Goal: Task Accomplishment & Management: Use online tool/utility

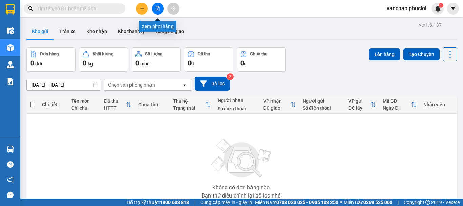
click at [155, 12] on button at bounding box center [158, 9] width 12 height 12
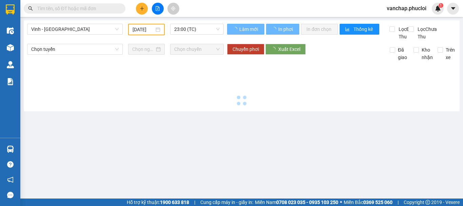
type input "[DATE]"
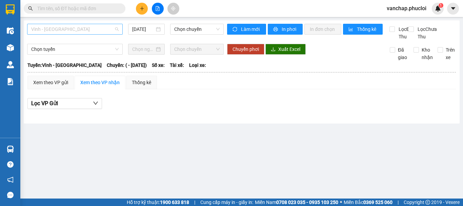
click at [79, 32] on span "Vinh - [GEOGRAPHIC_DATA]" at bounding box center [75, 29] width 88 height 10
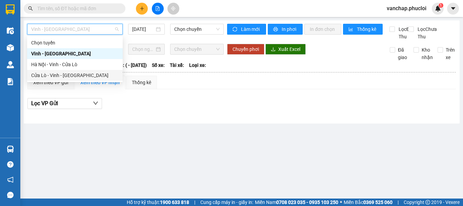
click at [65, 74] on div "Cửa Lò - Vinh - [GEOGRAPHIC_DATA]" at bounding box center [75, 75] width 88 height 7
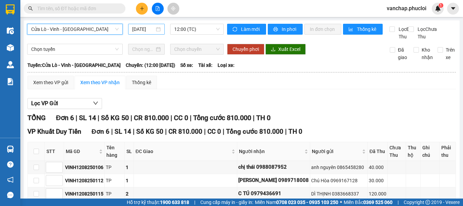
click at [162, 27] on div "[DATE]" at bounding box center [146, 29] width 37 height 11
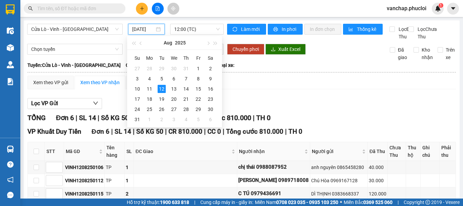
scroll to position [0, 2]
click at [149, 89] on div "11" at bounding box center [150, 89] width 8 height 8
type input "[DATE]"
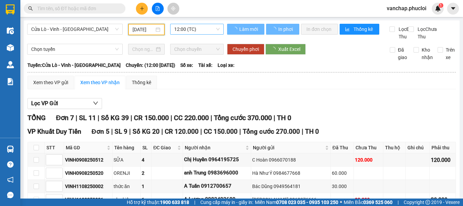
click at [187, 33] on span "12:00 (TC)" at bounding box center [196, 29] width 45 height 10
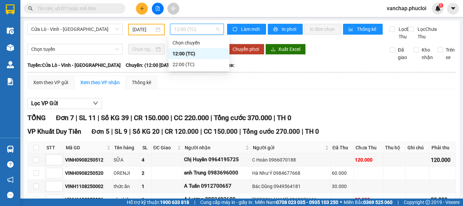
click at [184, 68] on div "22:00 (TC)" at bounding box center [199, 64] width 53 height 7
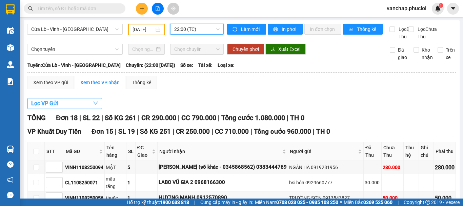
click at [94, 106] on icon "down" at bounding box center [95, 102] width 5 height 5
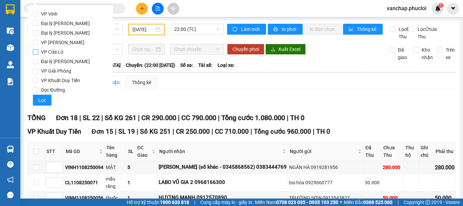
click at [35, 53] on input "VP Cửa Lò" at bounding box center [35, 51] width 5 height 5
checkbox input "true"
click at [39, 97] on span "Lọc" at bounding box center [42, 99] width 8 height 7
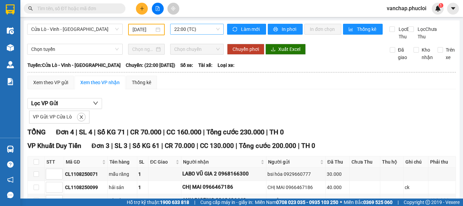
click at [189, 31] on span "22:00 (TC)" at bounding box center [196, 29] width 45 height 10
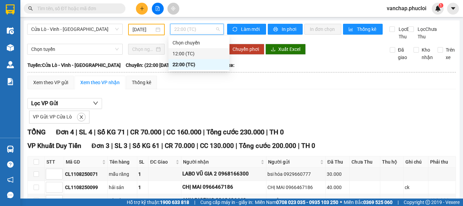
click at [183, 51] on div "12:00 (TC)" at bounding box center [199, 53] width 53 height 7
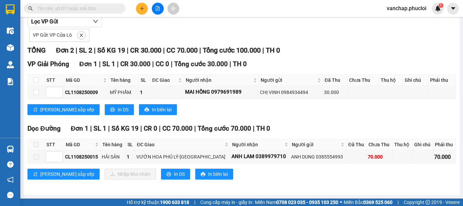
scroll to position [86, 0]
click at [81, 38] on icon "close" at bounding box center [81, 35] width 5 height 5
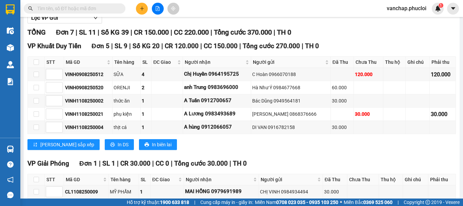
scroll to position [0, 0]
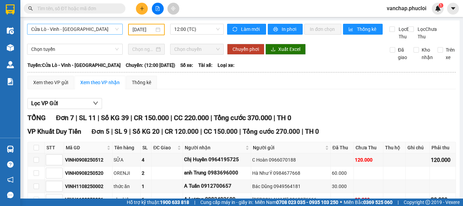
click at [84, 31] on span "Cửa Lò - Vinh - [GEOGRAPHIC_DATA]" at bounding box center [75, 29] width 88 height 10
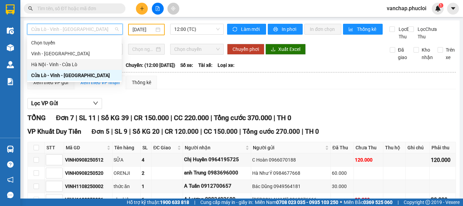
click at [62, 64] on div "Hà Nội - Vinh - Cửa Lò" at bounding box center [74, 64] width 87 height 7
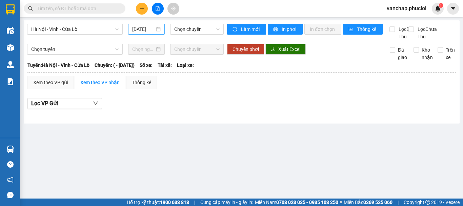
click at [160, 30] on div "[DATE]" at bounding box center [146, 28] width 29 height 7
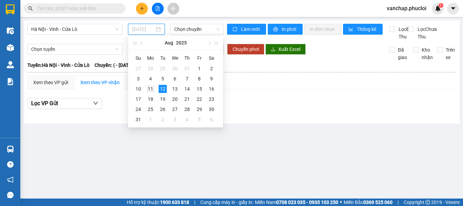
click at [149, 87] on div "11" at bounding box center [151, 89] width 8 height 8
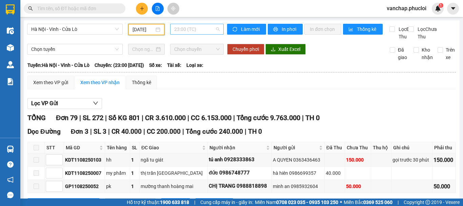
click at [197, 30] on span "23:00 (TC)" at bounding box center [196, 29] width 45 height 10
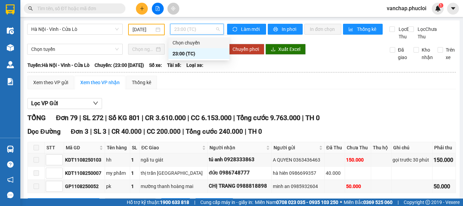
click at [156, 29] on div "[DATE]" at bounding box center [147, 29] width 28 height 7
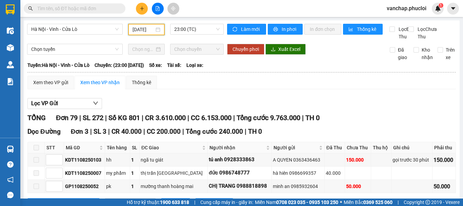
scroll to position [0, 3]
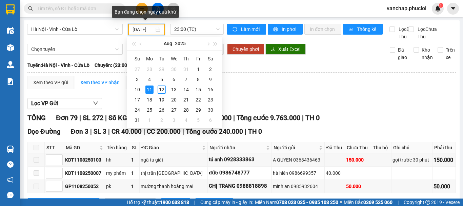
type input "[DATE]"
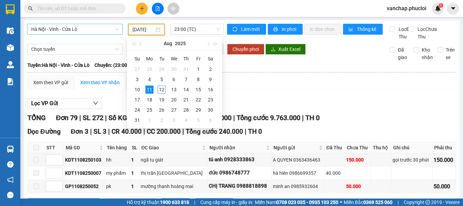
click at [63, 26] on span "Hà Nội - Vinh - Cửa Lò" at bounding box center [75, 29] width 88 height 10
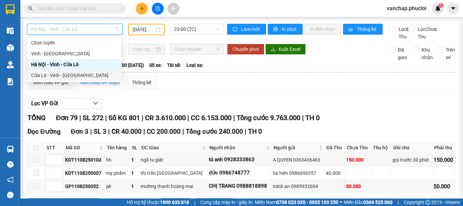
click at [53, 76] on div "Cửa Lò - Vinh - [GEOGRAPHIC_DATA]" at bounding box center [74, 75] width 87 height 7
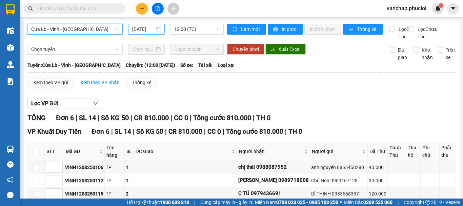
click at [155, 32] on div "[DATE]" at bounding box center [146, 28] width 29 height 7
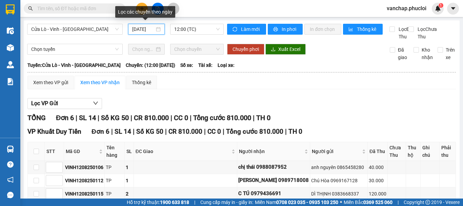
scroll to position [0, 2]
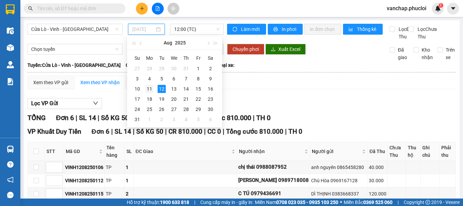
click at [153, 90] on div "11" at bounding box center [150, 89] width 8 height 8
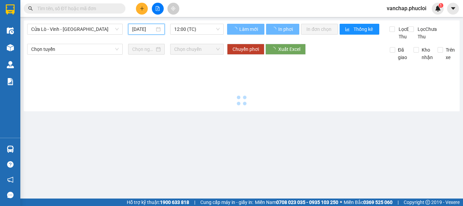
type input "[DATE]"
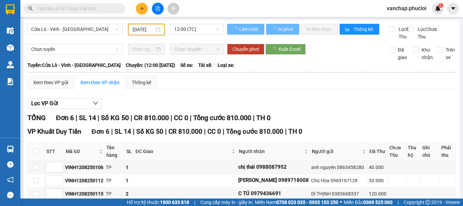
scroll to position [0, 2]
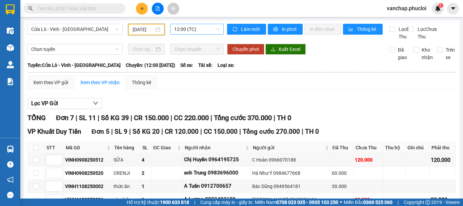
click at [176, 29] on span "12:00 (TC)" at bounding box center [196, 29] width 45 height 10
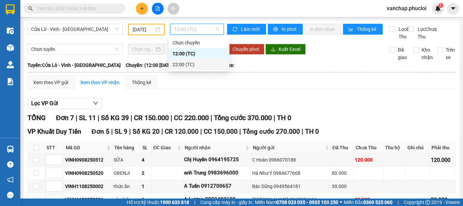
click at [179, 67] on div "22:00 (TC)" at bounding box center [199, 64] width 53 height 7
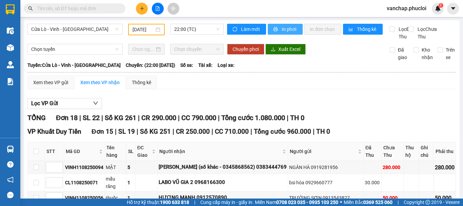
click at [284, 28] on span "In phơi" at bounding box center [290, 28] width 16 height 7
click at [84, 31] on span "Cửa Lò - Vinh - [GEOGRAPHIC_DATA]" at bounding box center [75, 29] width 88 height 10
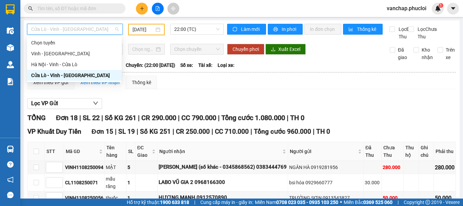
click at [56, 73] on div "Cửa Lò - Vinh - [GEOGRAPHIC_DATA]" at bounding box center [74, 75] width 87 height 7
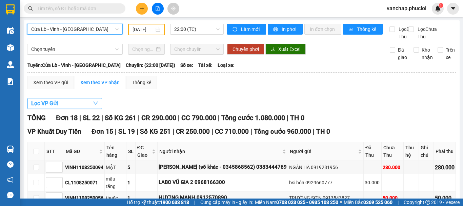
click at [66, 108] on button "Lọc VP Gửi" at bounding box center [64, 103] width 75 height 11
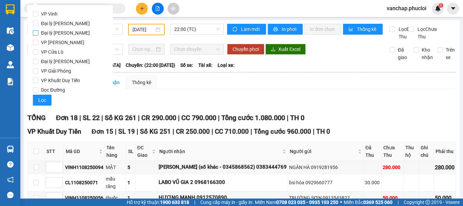
click at [38, 32] on input "Đại lý [PERSON_NAME]" at bounding box center [35, 32] width 5 height 5
checkbox input "true"
click at [45, 98] on span "Lọc" at bounding box center [42, 99] width 8 height 7
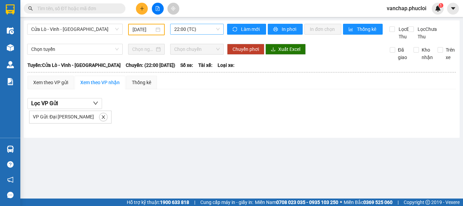
click at [192, 28] on span "22:00 (TC)" at bounding box center [196, 29] width 45 height 10
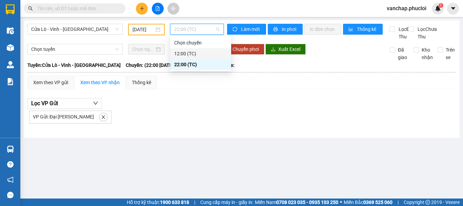
click at [183, 53] on div "12:00 (TC)" at bounding box center [200, 53] width 53 height 7
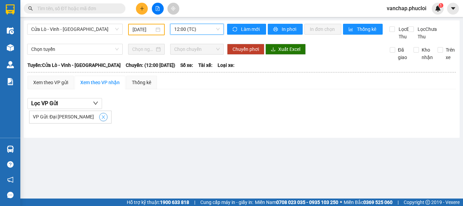
drag, startPoint x: 89, startPoint y: 127, endPoint x: 68, endPoint y: 46, distance: 83.5
click at [99, 121] on button "button" at bounding box center [103, 117] width 8 height 8
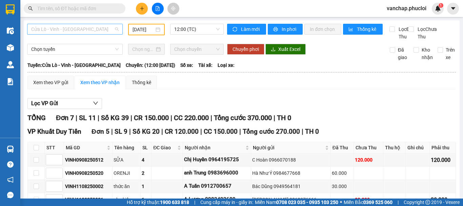
click at [74, 30] on span "Cửa Lò - Vinh - [GEOGRAPHIC_DATA]" at bounding box center [75, 29] width 88 height 10
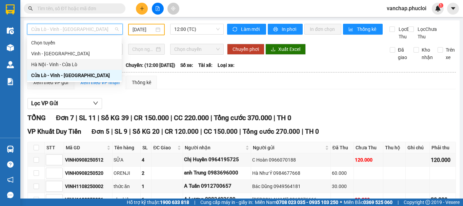
click at [59, 64] on div "Hà Nội - Vinh - Cửa Lò" at bounding box center [74, 64] width 87 height 7
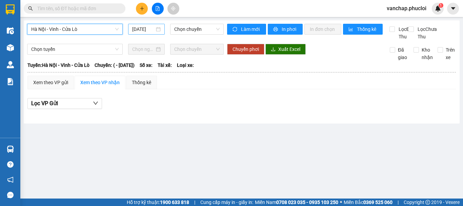
click at [159, 30] on div "[DATE]" at bounding box center [146, 28] width 29 height 7
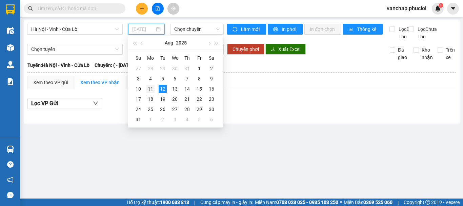
click at [148, 89] on div "11" at bounding box center [151, 89] width 8 height 8
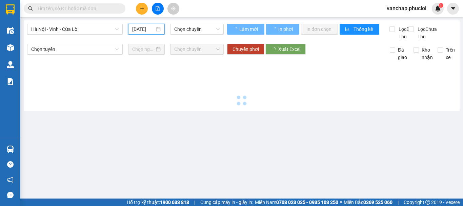
type input "[DATE]"
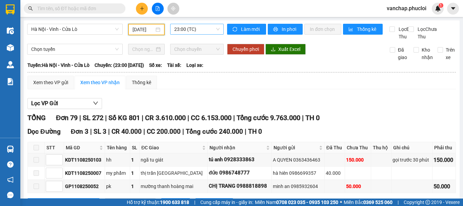
click at [179, 26] on span "23:00 (TC)" at bounding box center [196, 29] width 45 height 10
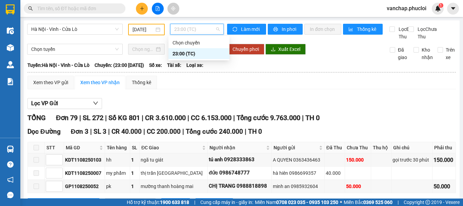
click at [240, 89] on div "Xem theo VP gửi Xem theo VP nhận Thống kê" at bounding box center [241, 83] width 429 height 14
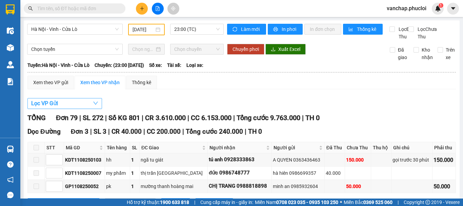
click at [55, 108] on span "Lọc VP Gửi" at bounding box center [44, 103] width 27 height 8
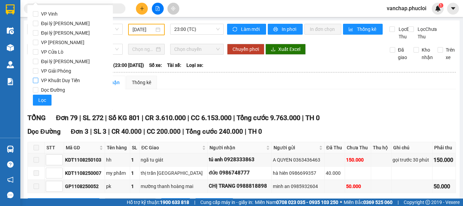
click at [34, 80] on input "VP Khuất Duy Tiến" at bounding box center [35, 80] width 5 height 5
checkbox input "true"
click at [43, 98] on span "Lọc" at bounding box center [42, 99] width 8 height 7
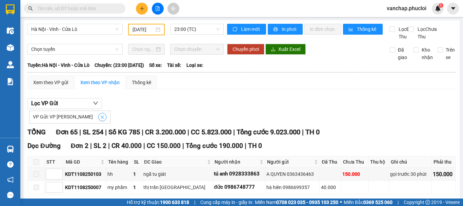
click at [100, 119] on icon "close" at bounding box center [102, 117] width 5 height 5
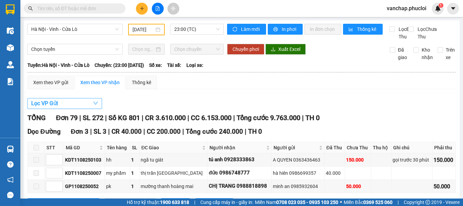
click at [81, 109] on button "Lọc VP Gửi" at bounding box center [64, 103] width 75 height 11
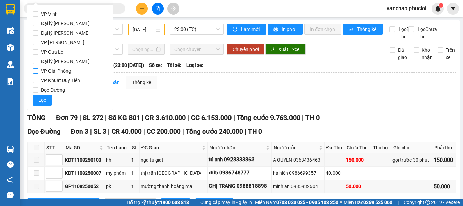
click at [34, 72] on input "VP Giải Phóng" at bounding box center [35, 70] width 5 height 5
checkbox input "true"
click at [43, 99] on span "Lọc" at bounding box center [42, 99] width 8 height 7
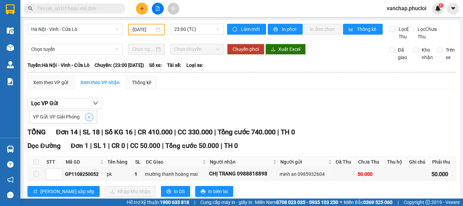
click at [92, 119] on span "close" at bounding box center [89, 117] width 7 height 5
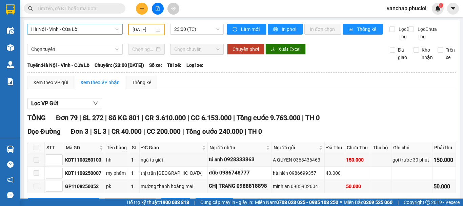
click at [66, 32] on span "Hà Nội - Vinh - Cửa Lò" at bounding box center [75, 29] width 88 height 10
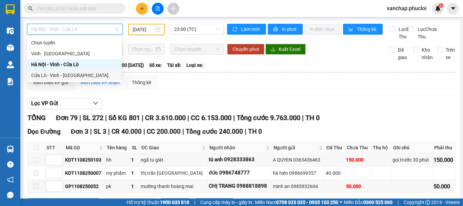
click at [62, 75] on div "Cửa Lò - Vinh - [GEOGRAPHIC_DATA]" at bounding box center [74, 75] width 87 height 7
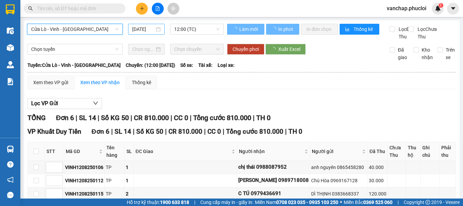
click at [159, 29] on div "[DATE]" at bounding box center [146, 29] width 37 height 11
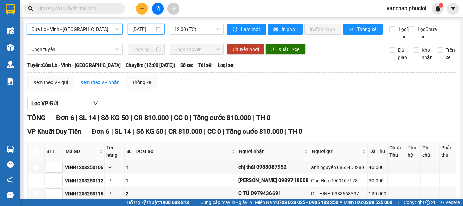
scroll to position [0, 2]
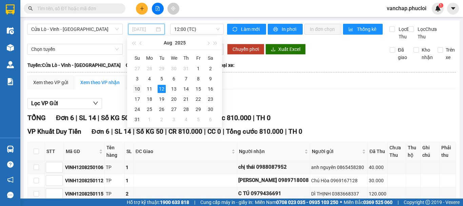
click at [137, 88] on div "10" at bounding box center [137, 89] width 8 height 8
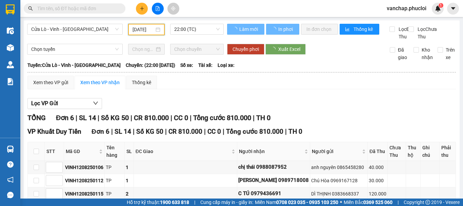
scroll to position [0, 2]
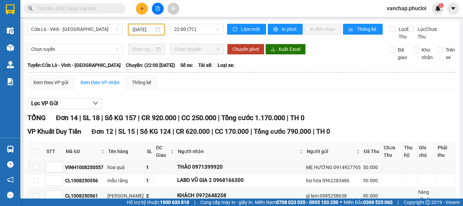
click at [157, 30] on div "[DATE]" at bounding box center [147, 29] width 28 height 7
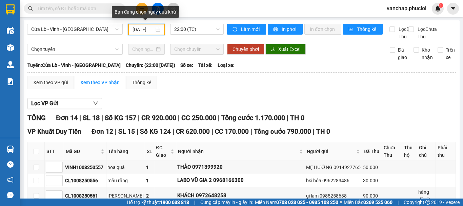
scroll to position [0, 3]
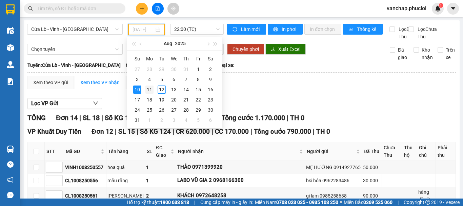
click at [150, 91] on div "11" at bounding box center [150, 90] width 8 height 8
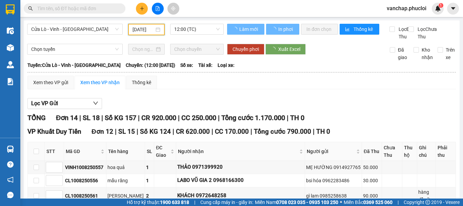
scroll to position [0, 2]
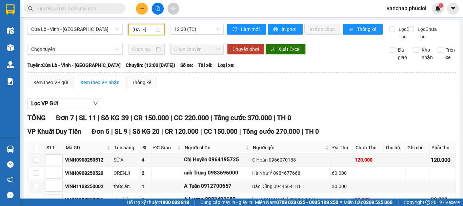
click at [156, 31] on div "[DATE]" at bounding box center [147, 29] width 28 height 7
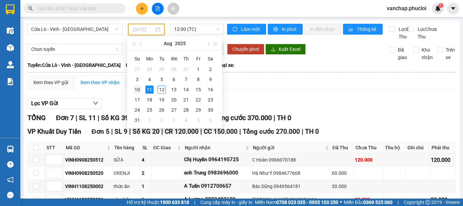
click at [136, 91] on div "10" at bounding box center [137, 90] width 8 height 8
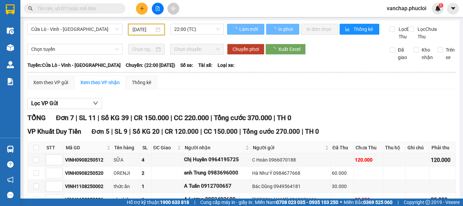
scroll to position [0, 2]
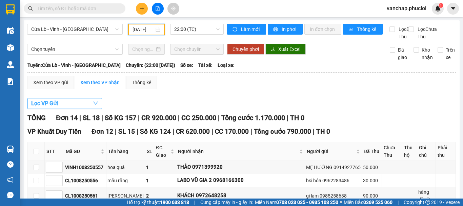
click at [60, 109] on button "Lọc VP Gửi" at bounding box center [64, 103] width 75 height 11
click at [159, 27] on div "[DATE]" at bounding box center [147, 29] width 28 height 7
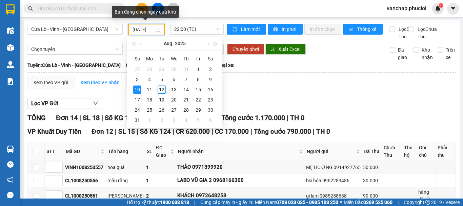
scroll to position [0, 3]
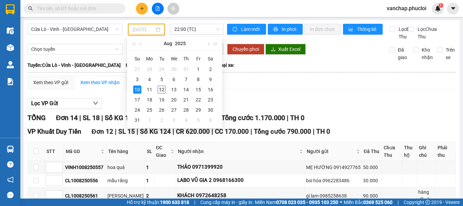
click at [158, 89] on div "12" at bounding box center [162, 90] width 8 height 8
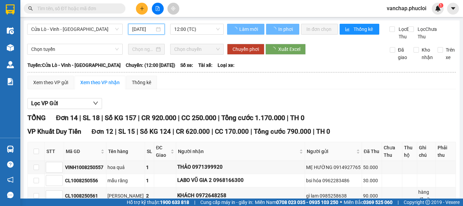
scroll to position [0, 2]
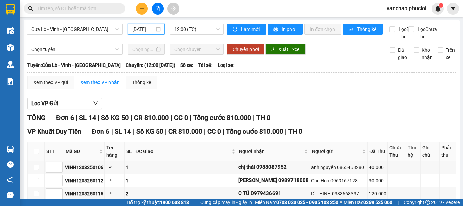
click at [157, 24] on div "[DATE]" at bounding box center [146, 29] width 37 height 11
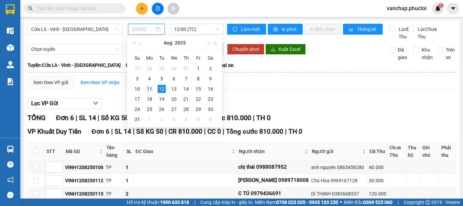
click at [148, 90] on div "11" at bounding box center [150, 89] width 8 height 8
type input "[DATE]"
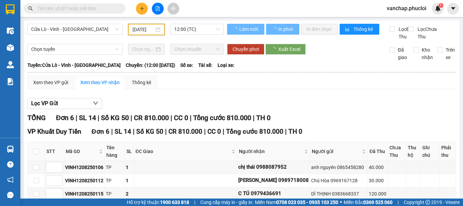
scroll to position [0, 2]
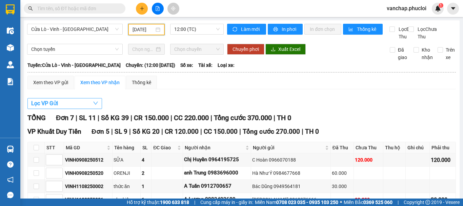
click at [61, 109] on button "Lọc VP Gửi" at bounding box center [64, 103] width 75 height 11
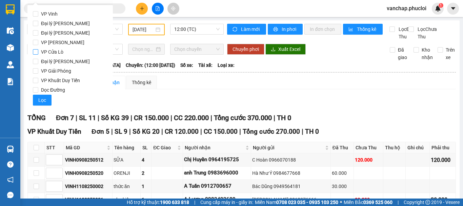
click at [35, 51] on input "VP Cửa Lò" at bounding box center [35, 51] width 5 height 5
checkbox input "true"
click at [35, 98] on button "Lọc" at bounding box center [42, 100] width 19 height 11
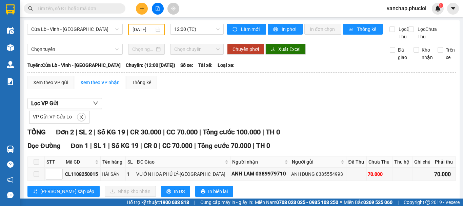
drag, startPoint x: 205, startPoint y: 30, endPoint x: 202, endPoint y: 41, distance: 12.1
click at [205, 29] on span "12:00 (TC)" at bounding box center [196, 29] width 45 height 10
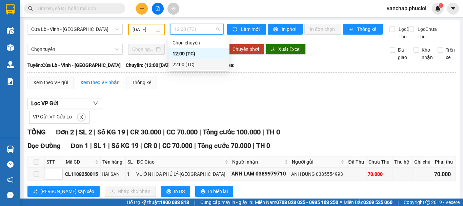
click at [193, 67] on div "22:00 (TC)" at bounding box center [199, 64] width 53 height 7
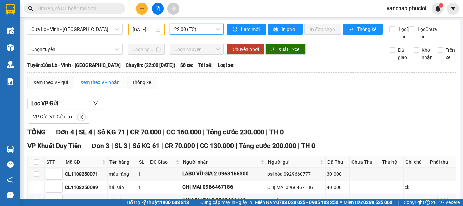
click at [193, 33] on span "22:00 (TC)" at bounding box center [196, 29] width 45 height 10
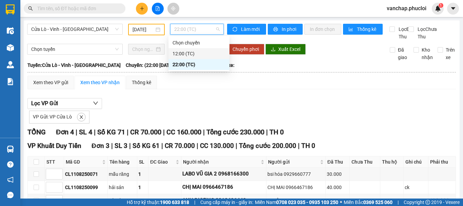
drag, startPoint x: 185, startPoint y: 55, endPoint x: 177, endPoint y: 38, distance: 18.7
click at [185, 55] on div "12:00 (TC)" at bounding box center [199, 53] width 53 height 7
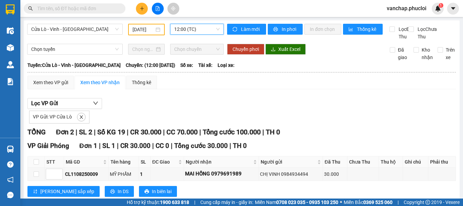
click at [176, 27] on span "12:00 (TC)" at bounding box center [196, 29] width 45 height 10
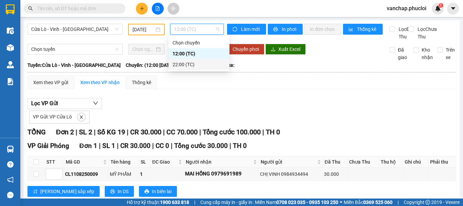
click at [182, 63] on div "22:00 (TC)" at bounding box center [199, 64] width 53 height 7
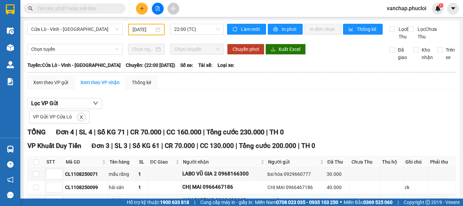
click at [157, 28] on div "[DATE]" at bounding box center [147, 29] width 28 height 7
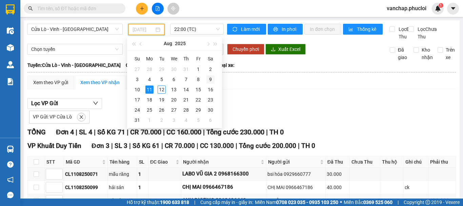
click at [207, 77] on div "9" at bounding box center [211, 79] width 8 height 8
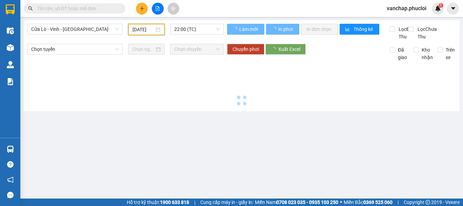
type input "[DATE]"
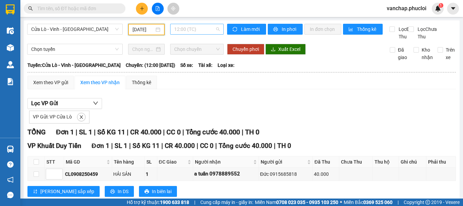
click at [192, 30] on span "12:00 (TC)" at bounding box center [196, 29] width 45 height 10
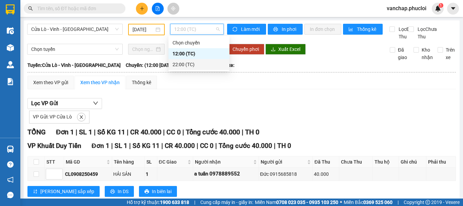
click at [187, 66] on div "22:00 (TC)" at bounding box center [199, 64] width 53 height 7
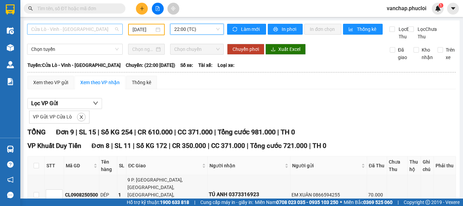
click at [48, 32] on span "Cửa Lò - Vinh - [GEOGRAPHIC_DATA]" at bounding box center [75, 29] width 88 height 10
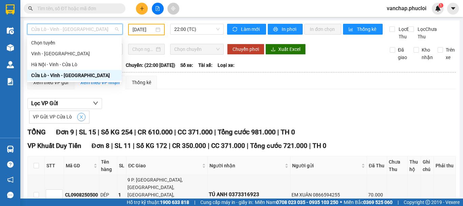
click at [79, 119] on icon "close" at bounding box center [81, 117] width 5 height 5
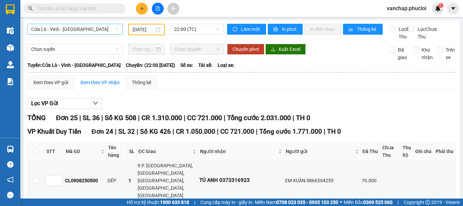
click at [64, 26] on span "Cửa Lò - Vinh - [GEOGRAPHIC_DATA]" at bounding box center [75, 29] width 88 height 10
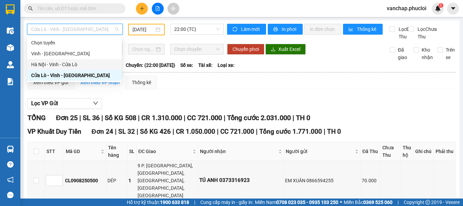
click at [53, 65] on div "Hà Nội - Vinh - Cửa Lò" at bounding box center [74, 64] width 87 height 7
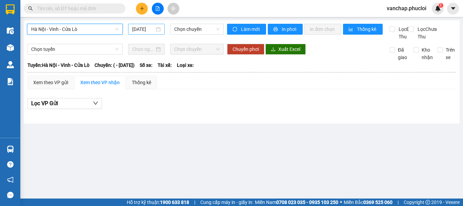
click at [158, 29] on div "[DATE]" at bounding box center [146, 28] width 29 height 7
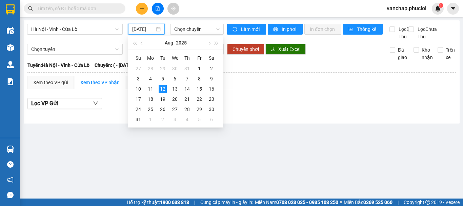
scroll to position [0, 2]
click at [201, 79] on div "8" at bounding box center [199, 79] width 8 height 8
type input "[DATE]"
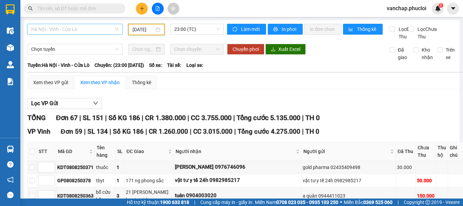
click at [58, 26] on span "Hà Nội - Vinh - Cửa Lò" at bounding box center [75, 29] width 88 height 10
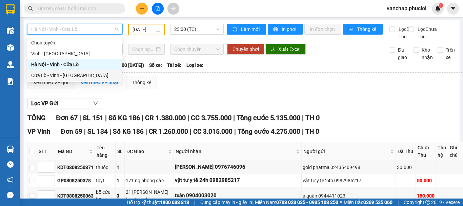
click at [50, 76] on div "Cửa Lò - Vinh - [GEOGRAPHIC_DATA]" at bounding box center [74, 75] width 87 height 7
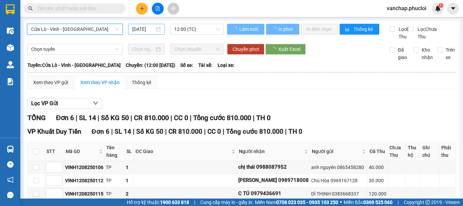
click at [159, 30] on div "[DATE]" at bounding box center [146, 29] width 37 height 11
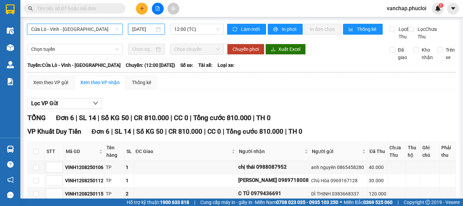
scroll to position [0, 2]
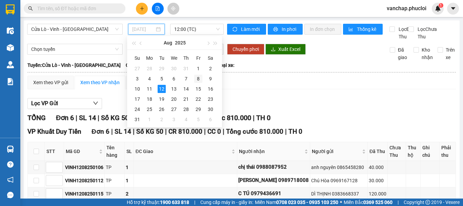
click at [198, 78] on div "8" at bounding box center [198, 79] width 8 height 8
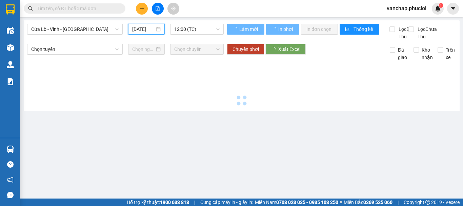
type input "[DATE]"
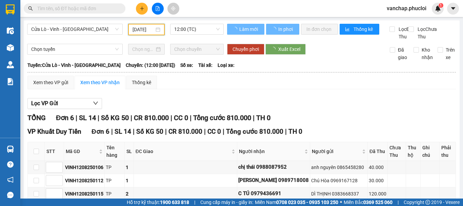
scroll to position [0, 2]
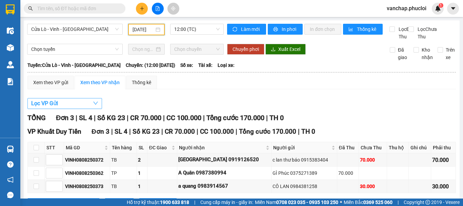
click at [82, 109] on button "Lọc VP Gửi" at bounding box center [64, 103] width 75 height 11
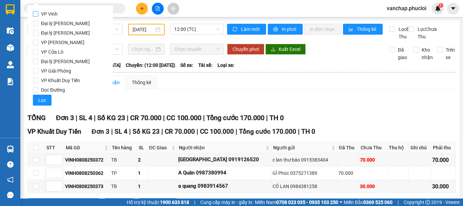
click at [37, 13] on input "VP Vinh" at bounding box center [35, 13] width 5 height 5
checkbox input "true"
click at [41, 97] on span "Lọc" at bounding box center [42, 99] width 8 height 7
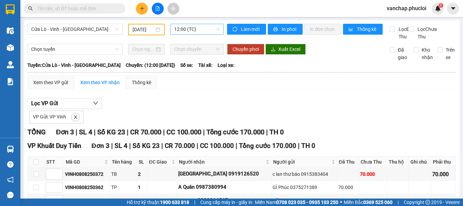
click at [200, 32] on span "12:00 (TC)" at bounding box center [196, 29] width 45 height 10
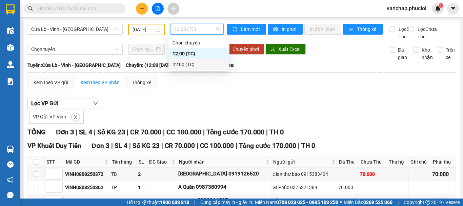
click at [183, 65] on div "22:00 (TC)" at bounding box center [199, 64] width 53 height 7
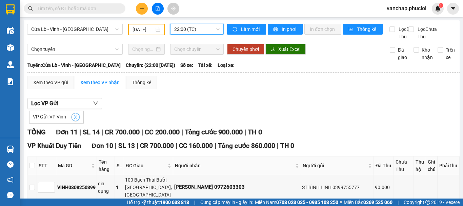
click at [77, 121] on button "button" at bounding box center [76, 117] width 8 height 8
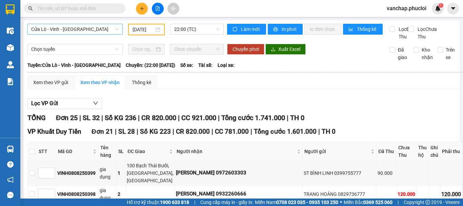
click at [78, 30] on span "Cửa Lò - Vinh - [GEOGRAPHIC_DATA]" at bounding box center [75, 29] width 88 height 10
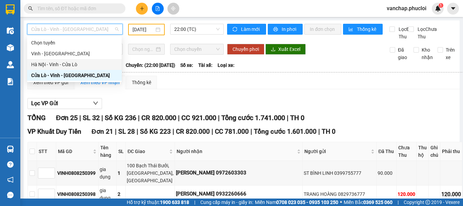
click at [65, 67] on div "Hà Nội - Vinh - Cửa Lò" at bounding box center [74, 64] width 87 height 7
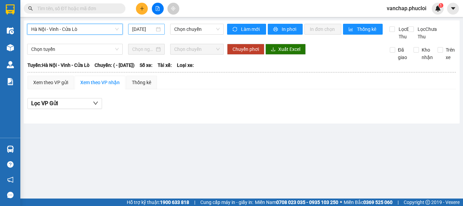
click at [160, 28] on div "[DATE]" at bounding box center [146, 28] width 29 height 7
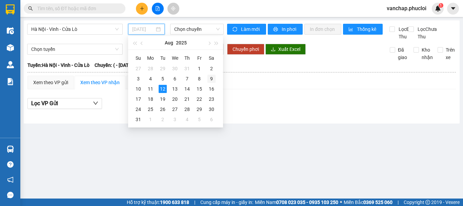
click at [212, 78] on div "9" at bounding box center [212, 79] width 8 height 8
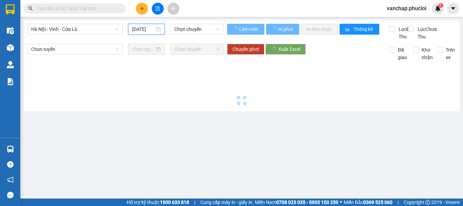
type input "[DATE]"
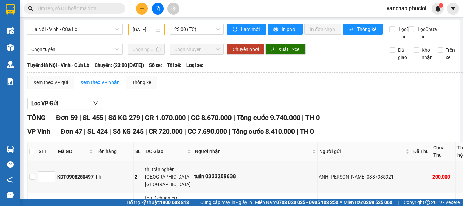
click at [75, 26] on span "Hà Nội - Vinh - Cửa Lò" at bounding box center [75, 29] width 88 height 10
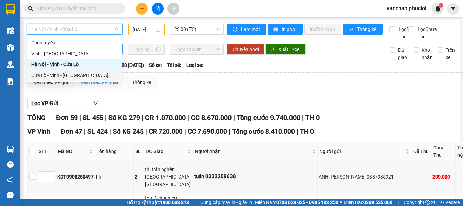
drag, startPoint x: 64, startPoint y: 74, endPoint x: 107, endPoint y: 53, distance: 48.3
click at [64, 74] on div "Cửa Lò - Vinh - [GEOGRAPHIC_DATA]" at bounding box center [74, 75] width 87 height 7
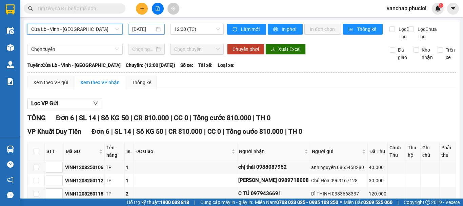
click at [161, 29] on div "[DATE]" at bounding box center [146, 29] width 37 height 11
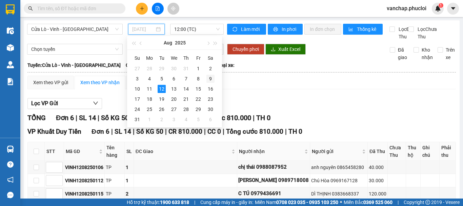
click at [212, 78] on div "9" at bounding box center [211, 79] width 8 height 8
type input "[DATE]"
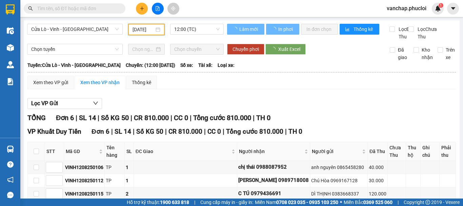
scroll to position [0, 2]
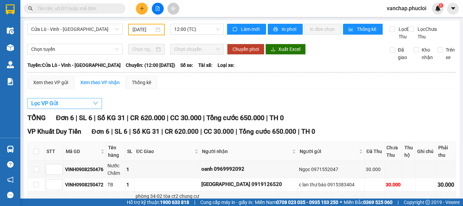
click at [84, 109] on button "Lọc VP Gửi" at bounding box center [64, 103] width 75 height 11
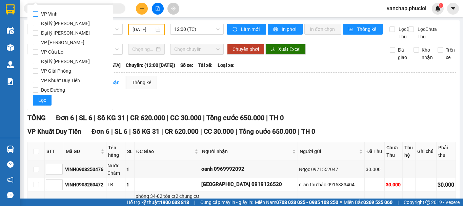
click at [36, 13] on input "VP Vinh" at bounding box center [35, 13] width 5 height 5
checkbox input "true"
click at [39, 100] on span "Lọc" at bounding box center [42, 99] width 8 height 7
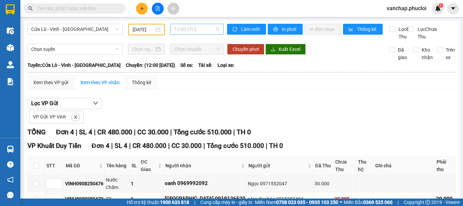
click at [194, 28] on span "12:00 (TC)" at bounding box center [196, 29] width 45 height 10
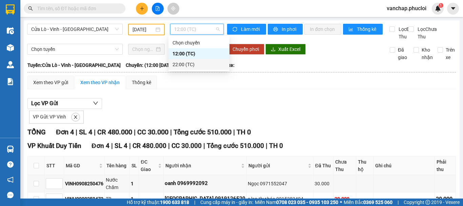
click at [184, 62] on div "22:00 (TC)" at bounding box center [199, 64] width 53 height 7
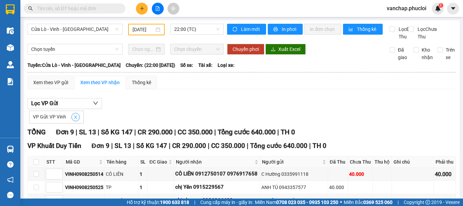
click at [73, 119] on icon "close" at bounding box center [75, 117] width 5 height 5
